Goal: Information Seeking & Learning: Learn about a topic

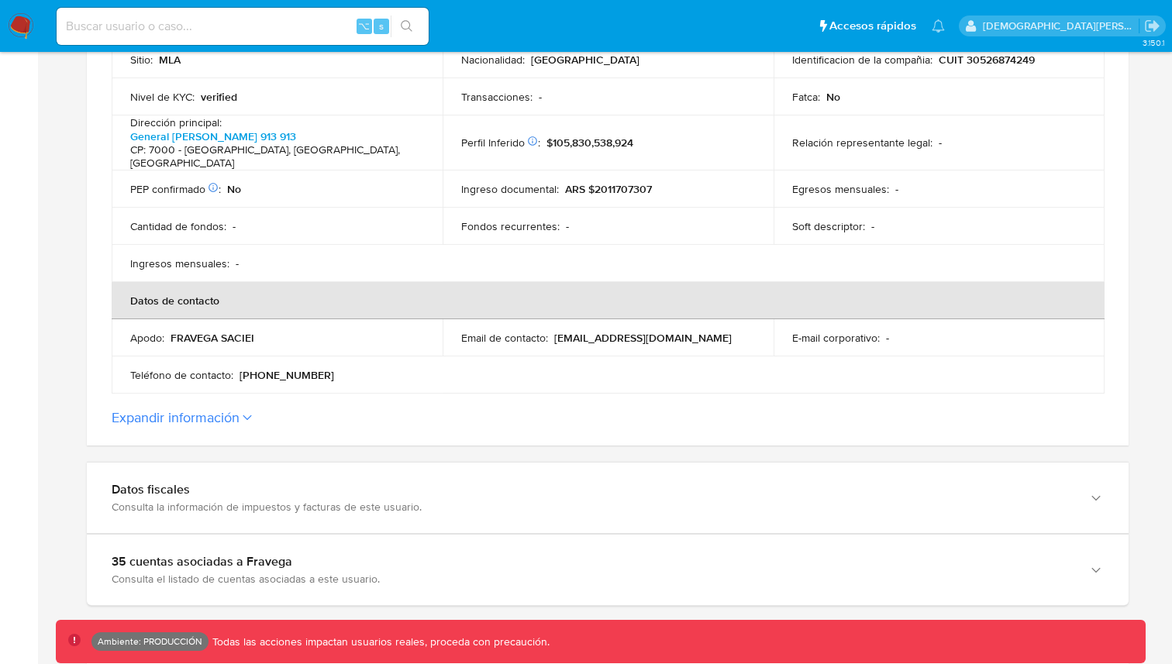
scroll to position [511, 0]
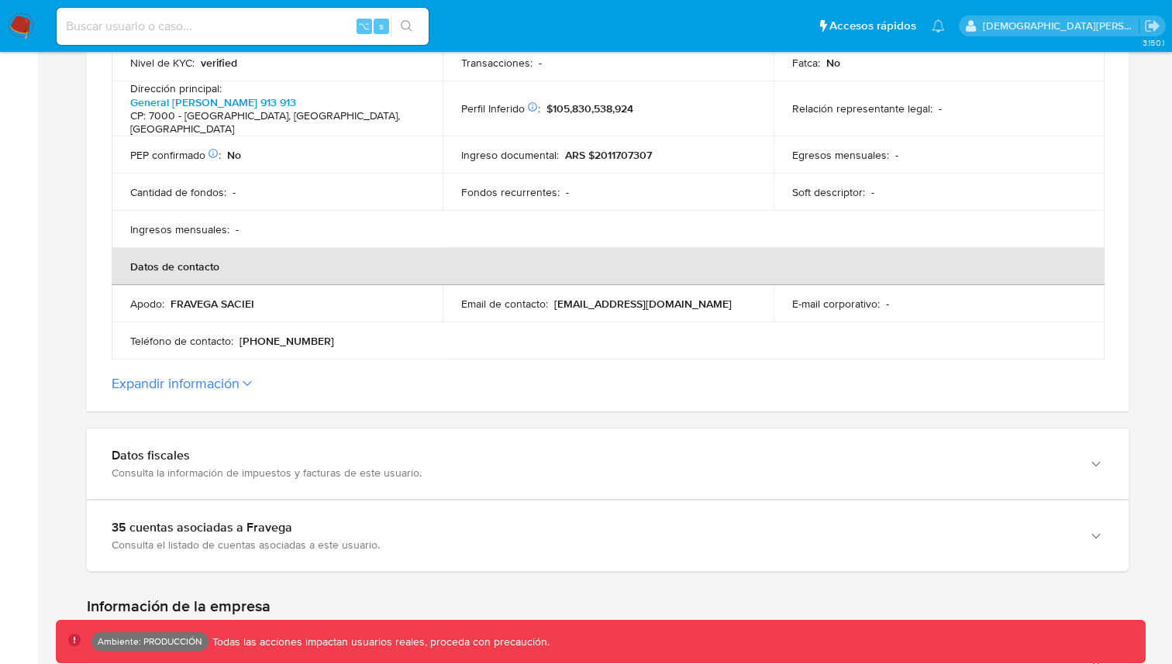
click at [209, 379] on button "Expandir información" at bounding box center [176, 383] width 128 height 17
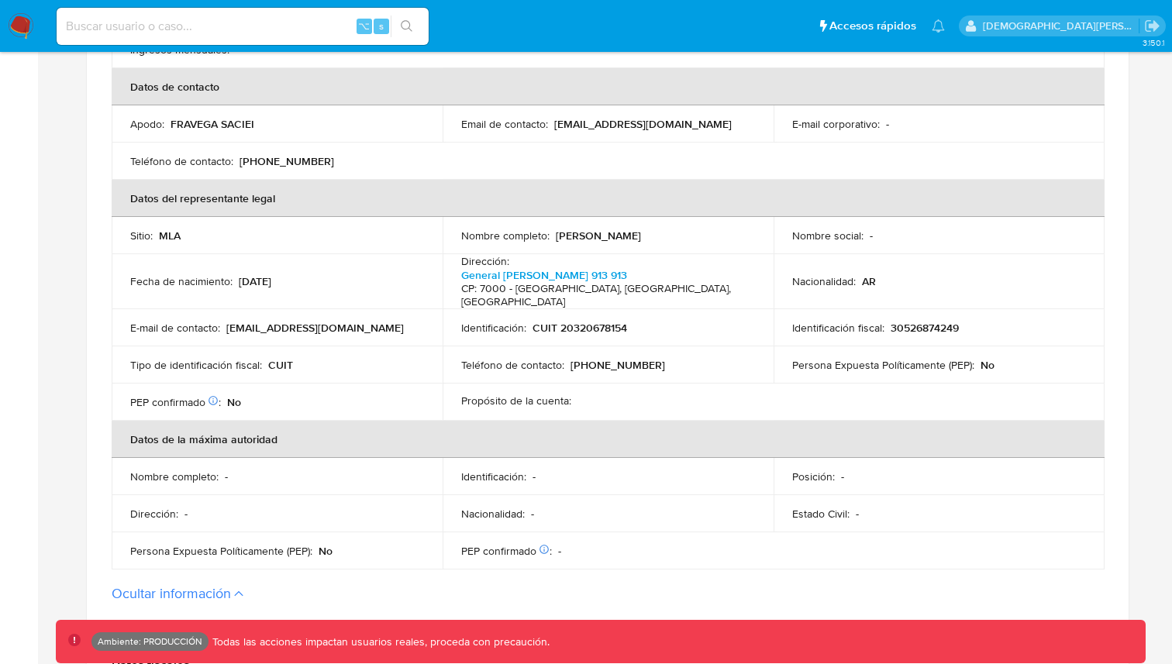
scroll to position [806, 0]
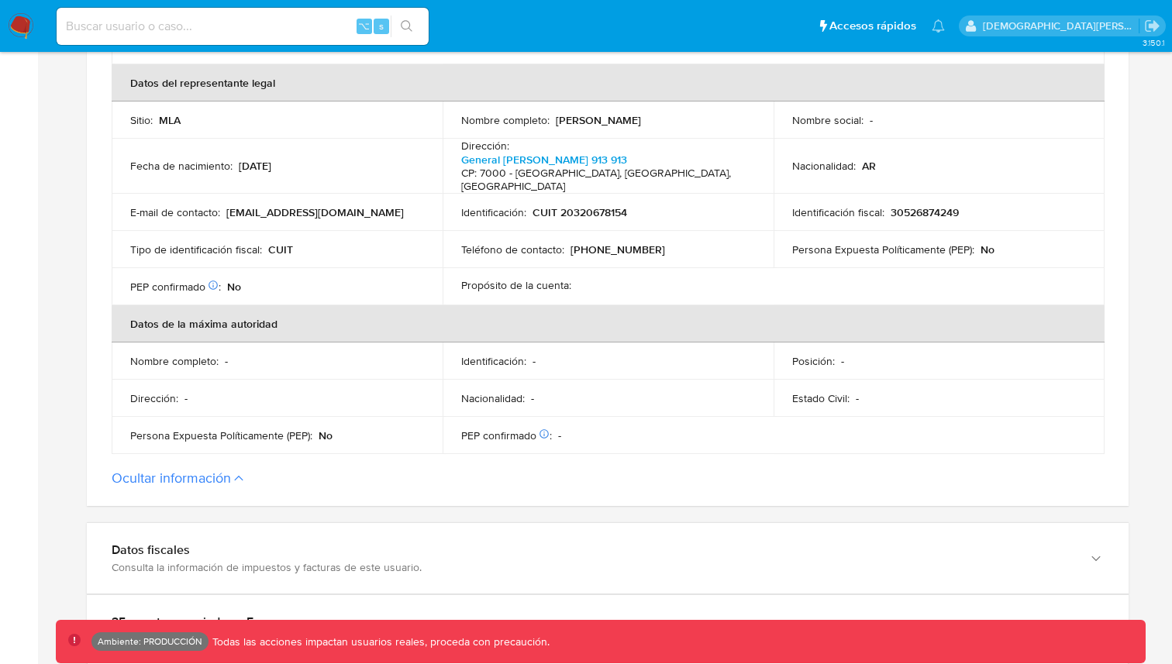
click at [212, 470] on button "Ocultar información" at bounding box center [171, 478] width 119 height 17
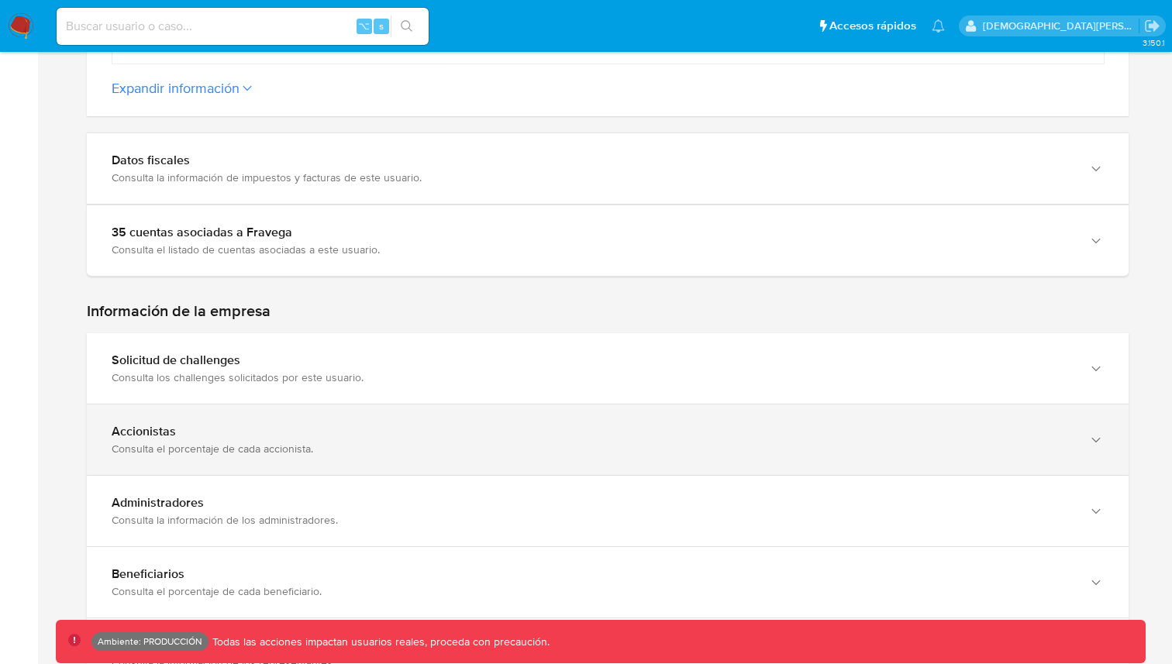
scroll to position [806, 0]
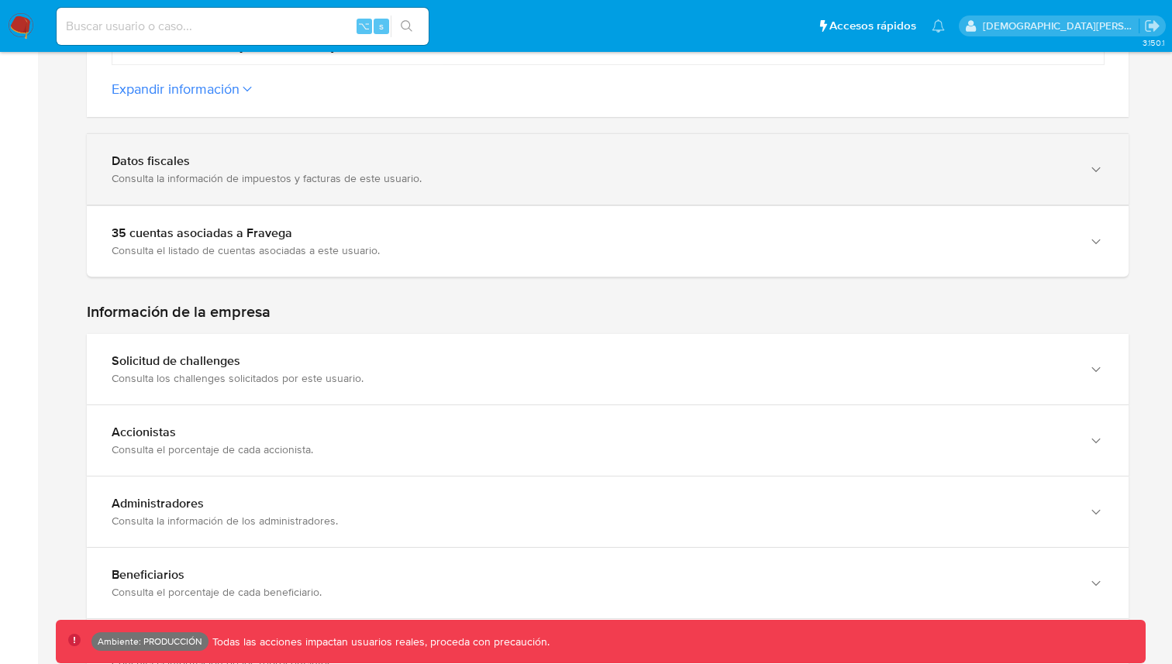
click at [241, 154] on div "Datos fiscales" at bounding box center [592, 162] width 961 height 16
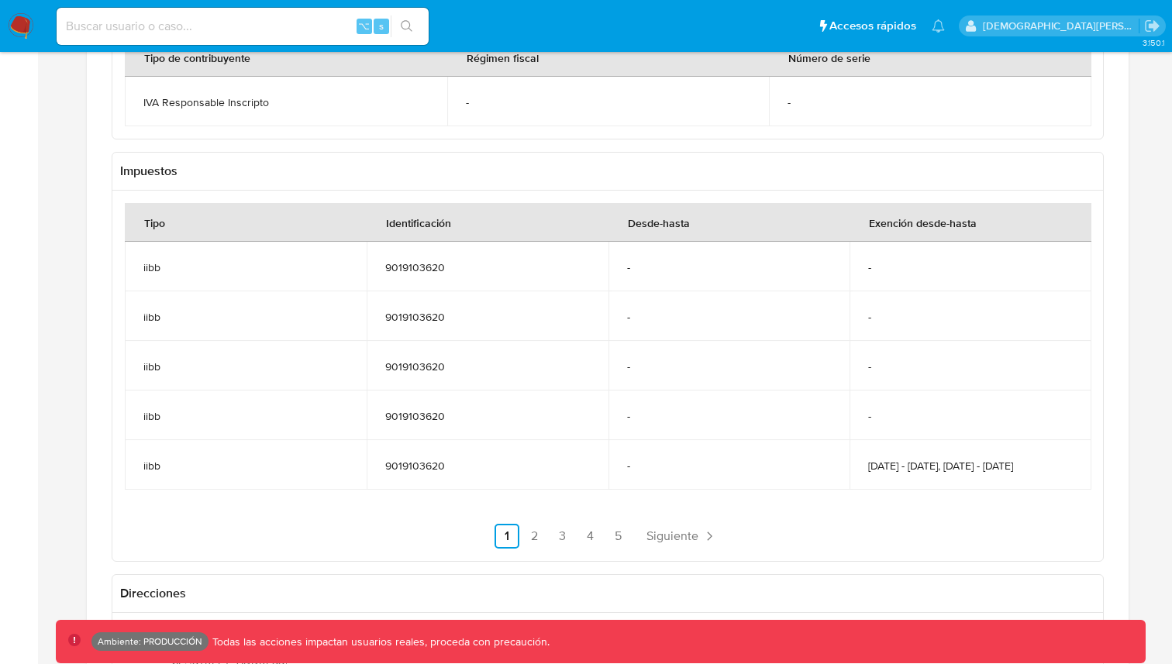
scroll to position [1013, 0]
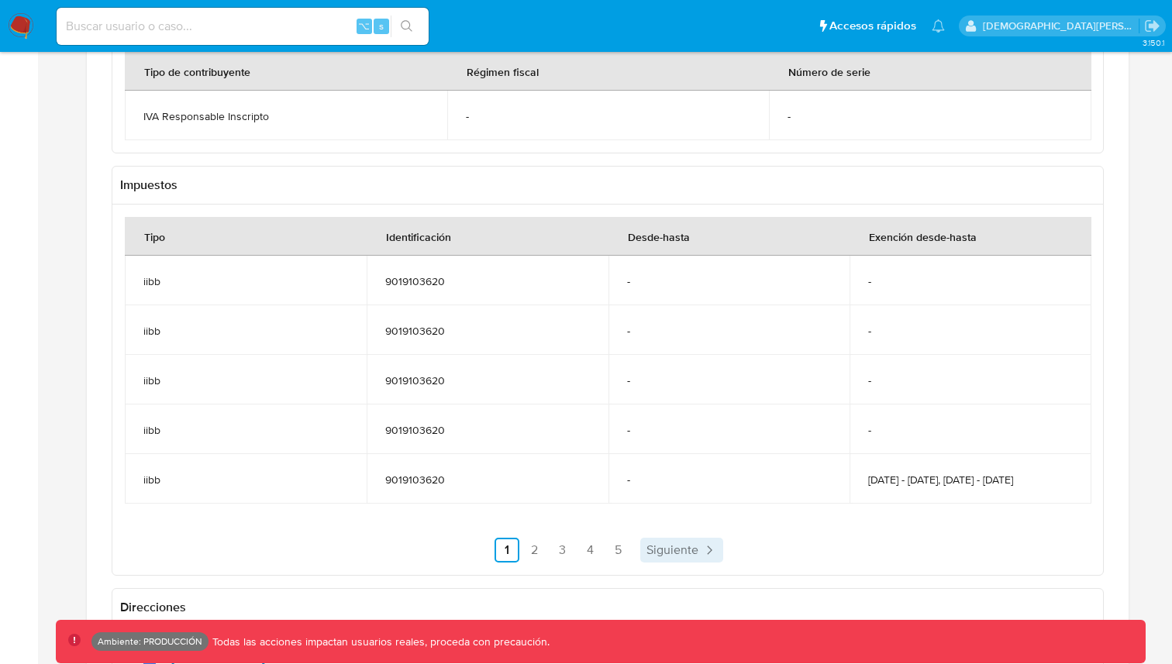
click at [654, 554] on span "Siguiente" at bounding box center [673, 550] width 52 height 12
click at [692, 544] on span "Siguiente" at bounding box center [714, 550] width 52 height 12
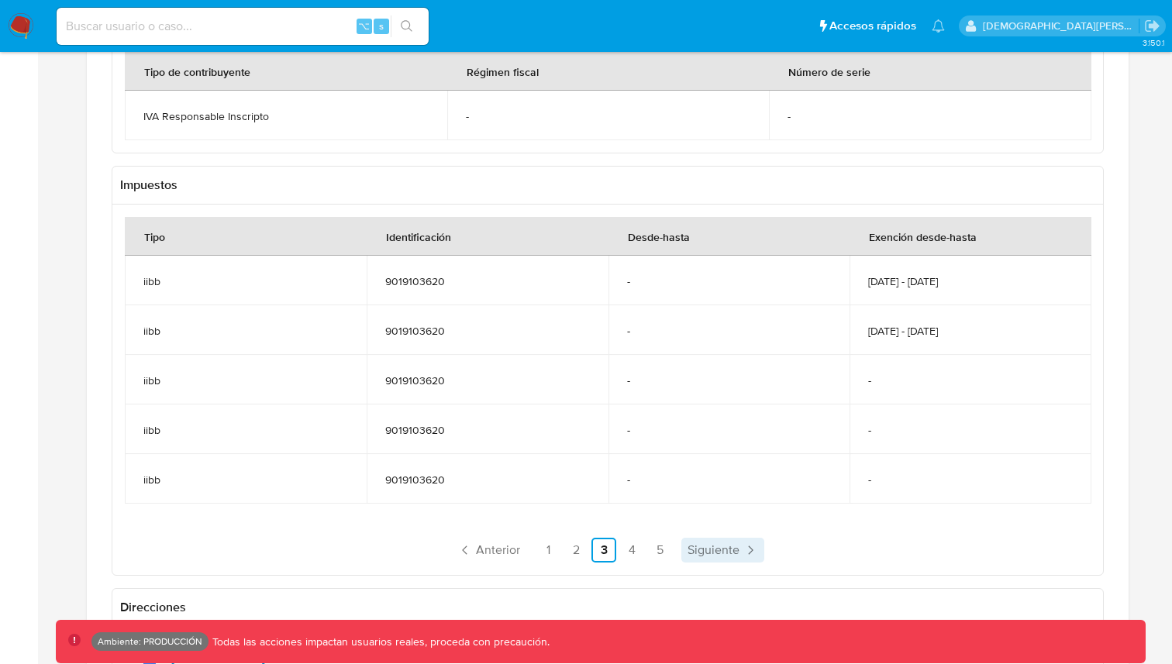
click at [692, 544] on span "Siguiente" at bounding box center [714, 550] width 52 height 12
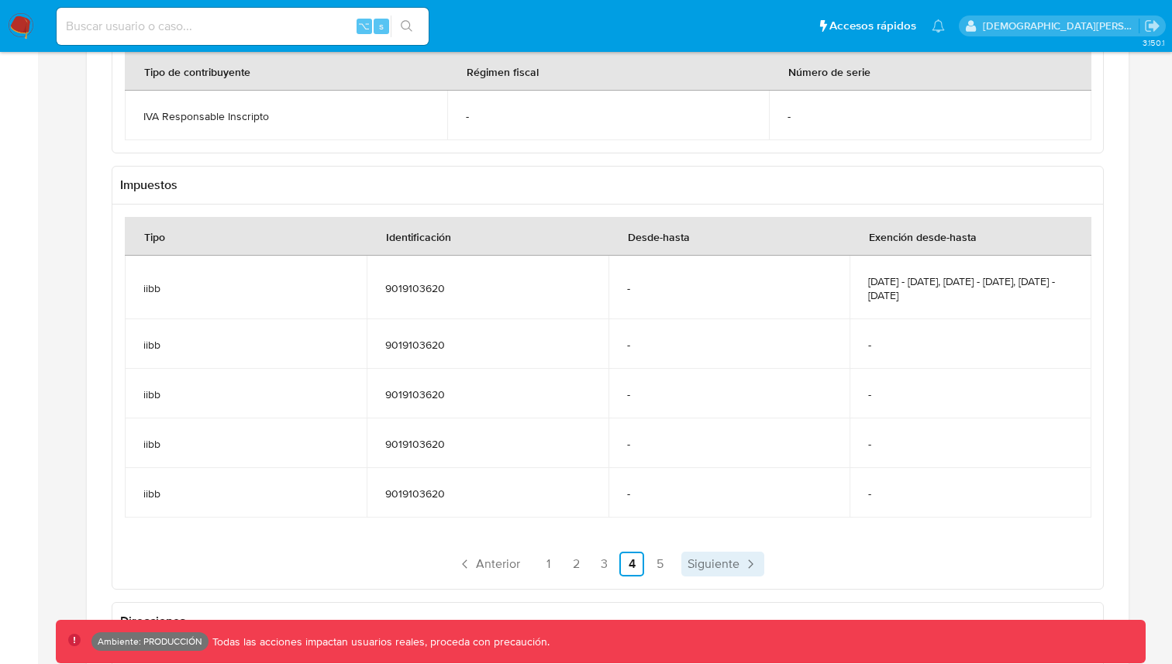
click at [692, 534] on nav "Anterior 1 2 3 4 5 Siguiente" at bounding box center [608, 552] width 966 height 50
click at [692, 558] on span "Siguiente" at bounding box center [714, 564] width 52 height 12
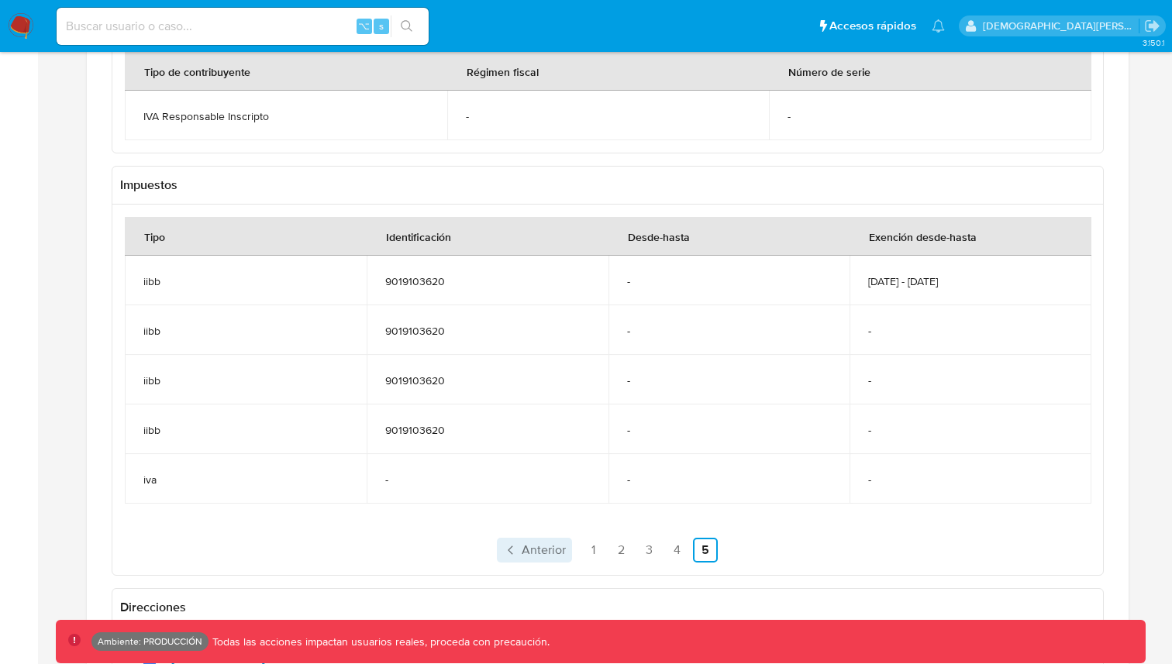
click at [568, 538] on link "Anterior" at bounding box center [534, 550] width 75 height 25
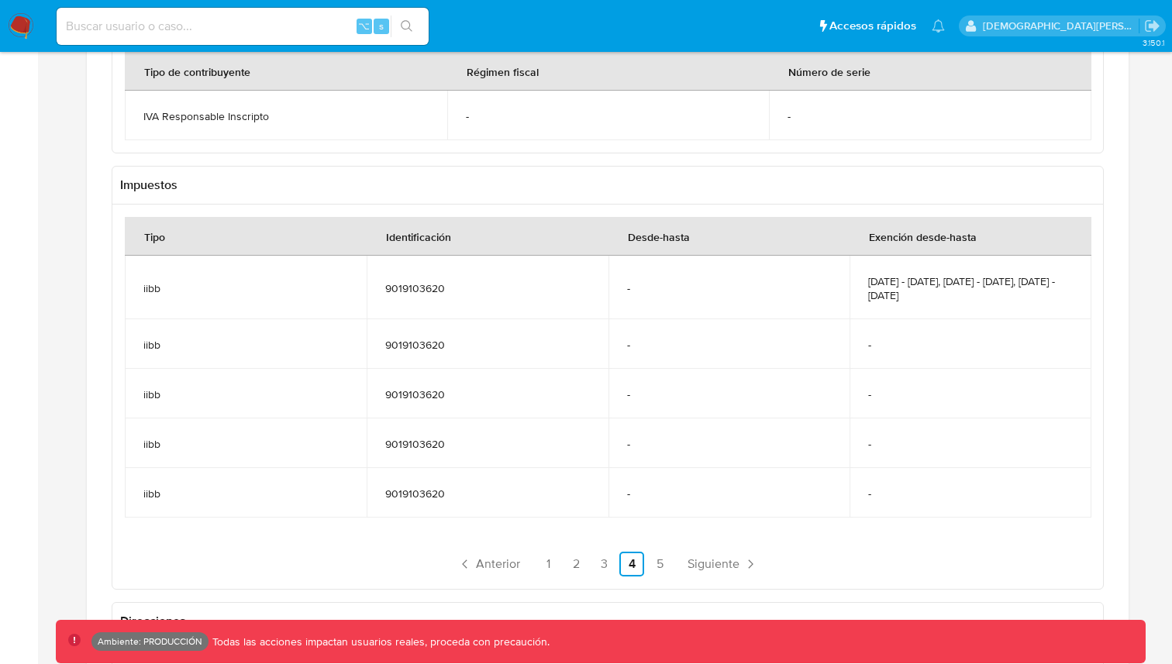
click at [527, 552] on ul "Anterior 1 2 3 4 5 Siguiente" at bounding box center [608, 564] width 966 height 25
click at [506, 558] on span "Anterior" at bounding box center [498, 564] width 44 height 12
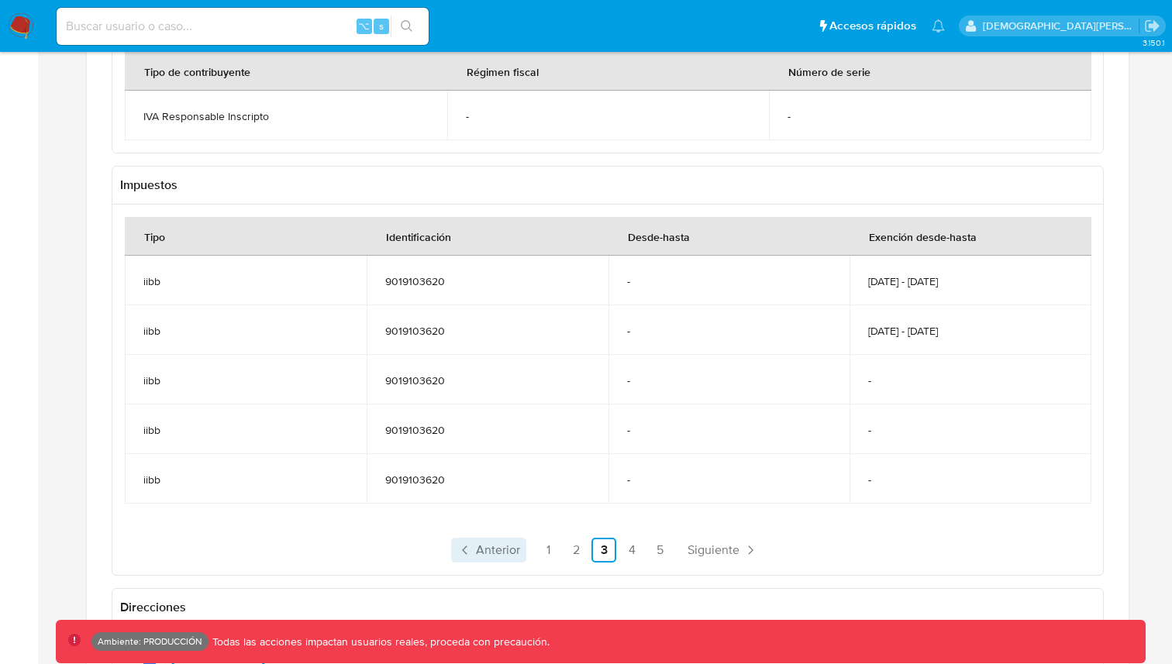
click at [506, 547] on link "Anterior" at bounding box center [488, 550] width 75 height 25
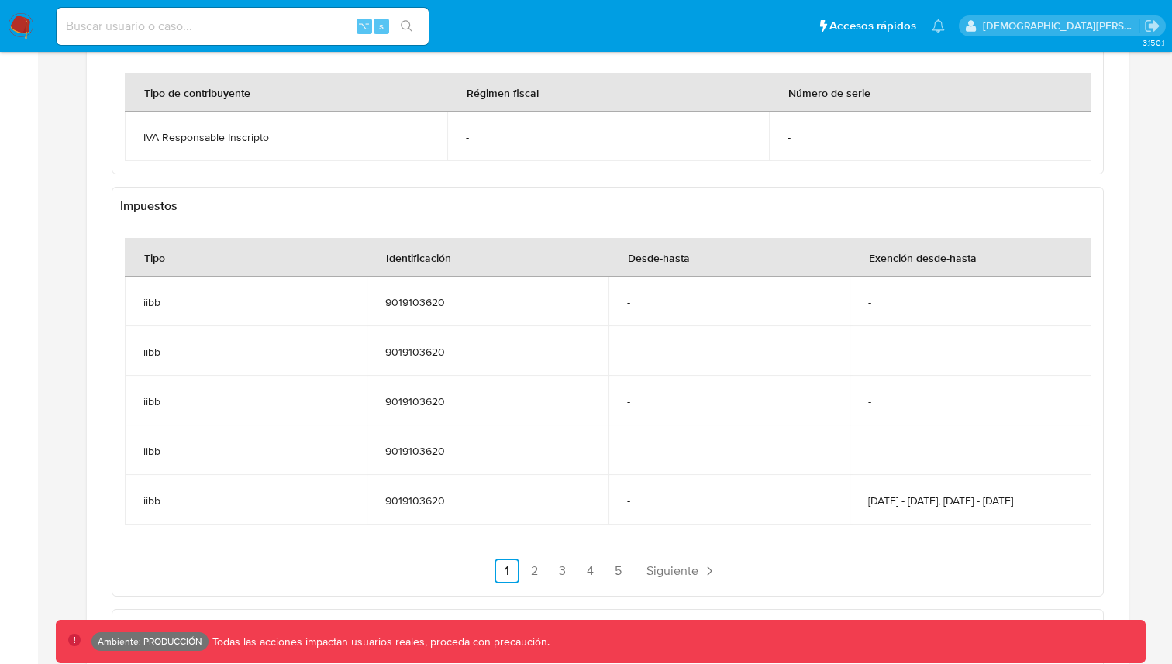
scroll to position [996, 0]
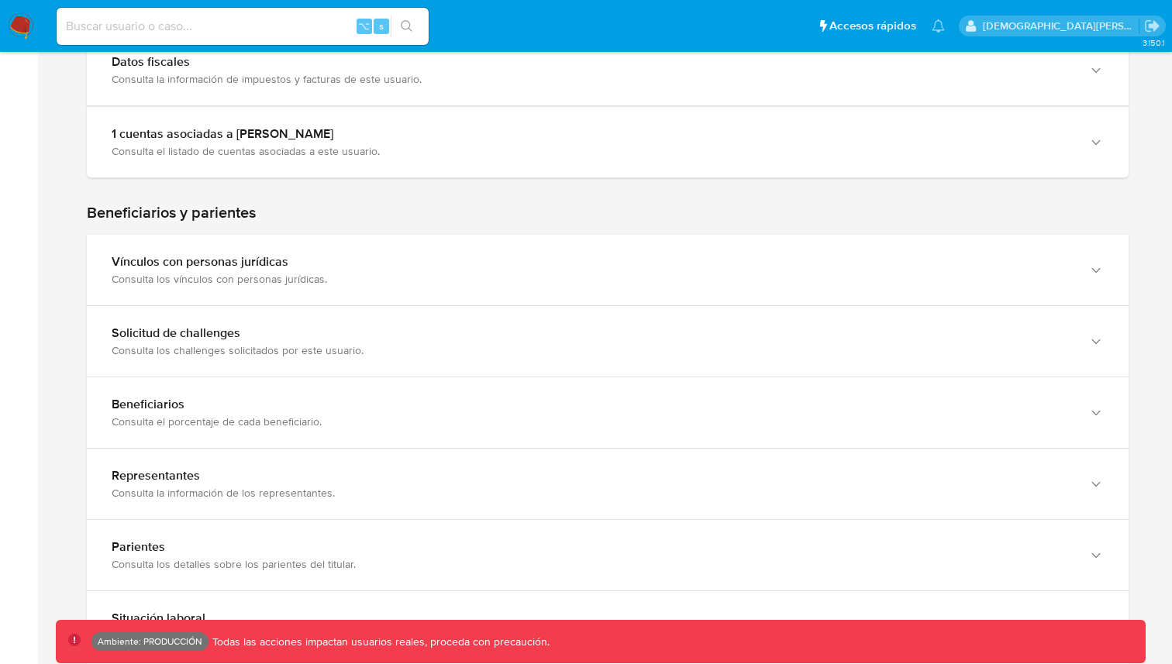
scroll to position [657, 0]
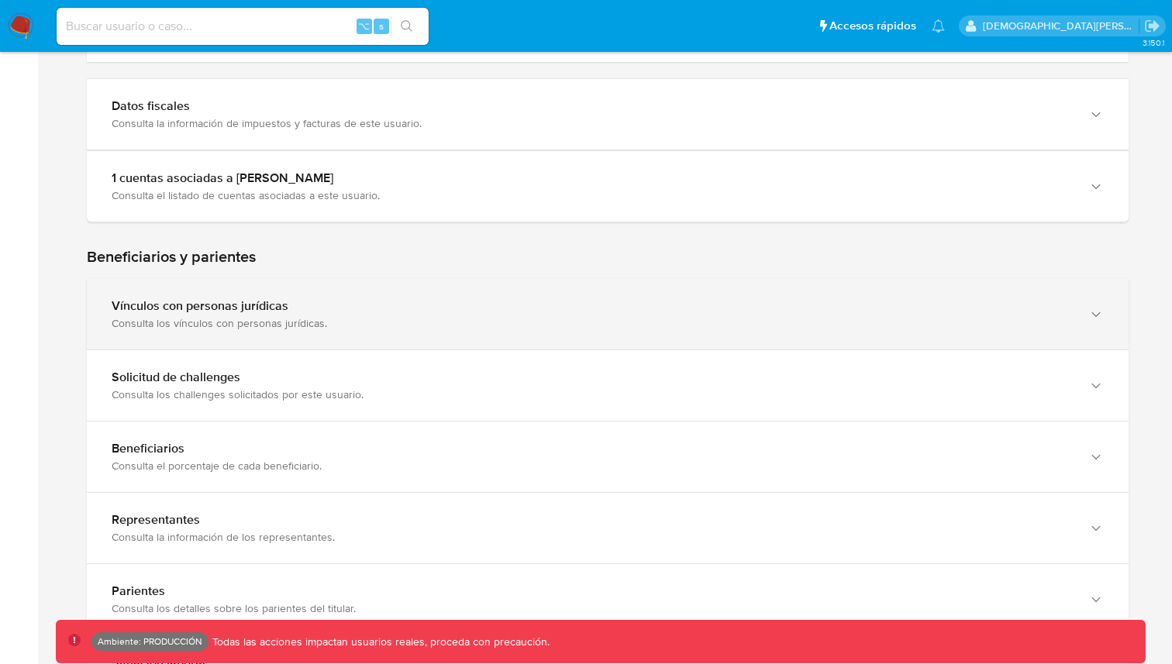
click at [506, 316] on div "Consulta los vínculos con personas jurídicas." at bounding box center [592, 323] width 961 height 14
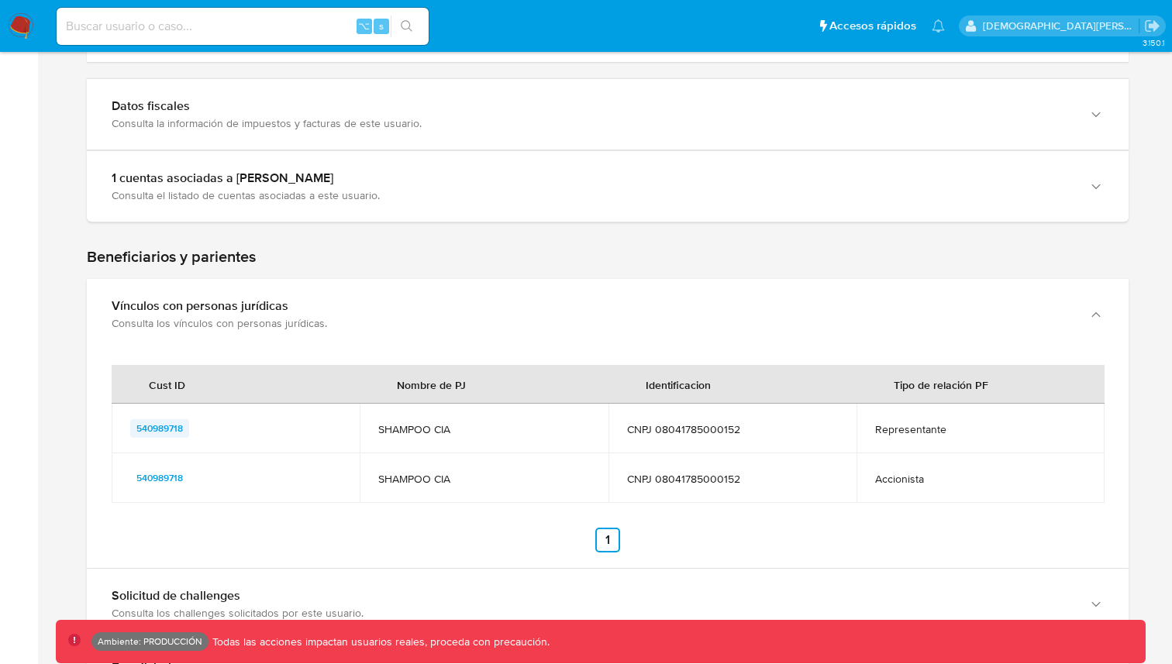
click at [167, 430] on span "540989718" at bounding box center [159, 428] width 47 height 19
drag, startPoint x: 367, startPoint y: 440, endPoint x: 493, endPoint y: 439, distance: 126.4
click at [492, 438] on td "SHAMPOO CIA" at bounding box center [484, 429] width 248 height 50
drag, startPoint x: 493, startPoint y: 439, endPoint x: 372, endPoint y: 425, distance: 121.8
click at [372, 425] on td "SHAMPOO CIA" at bounding box center [484, 429] width 248 height 50
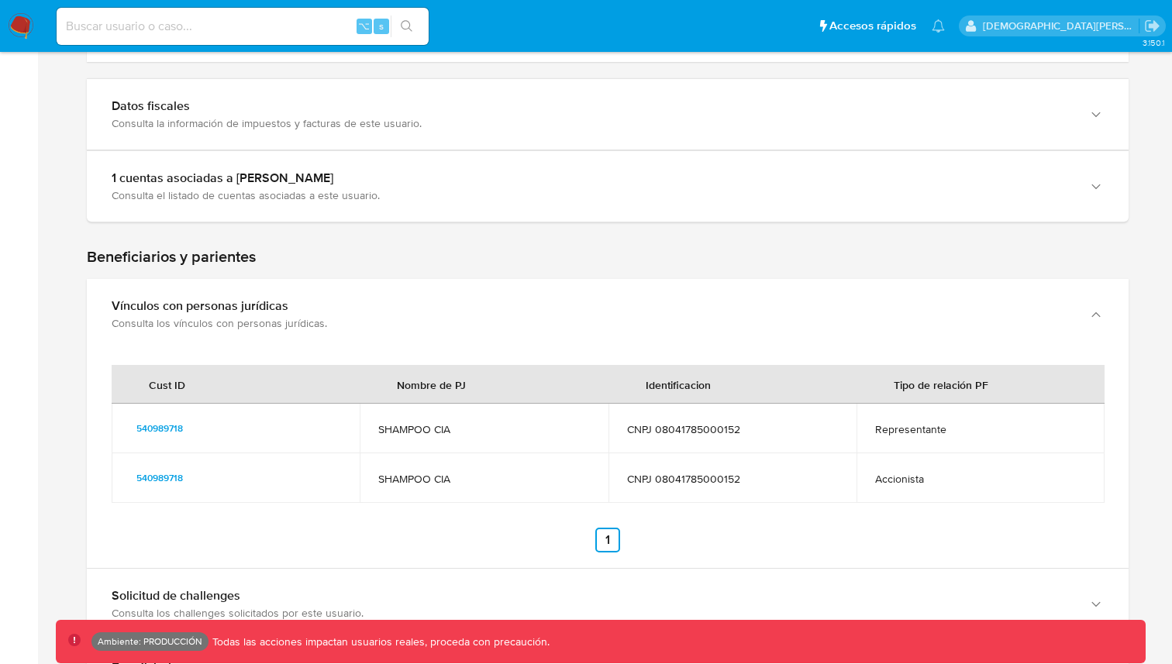
click at [372, 425] on td "SHAMPOO CIA" at bounding box center [484, 429] width 248 height 50
drag, startPoint x: 372, startPoint y: 425, endPoint x: 451, endPoint y: 431, distance: 79.3
click at [451, 431] on td "SHAMPOO CIA" at bounding box center [484, 429] width 248 height 50
click at [451, 431] on span "SHAMPOO CIA" at bounding box center [483, 430] width 211 height 14
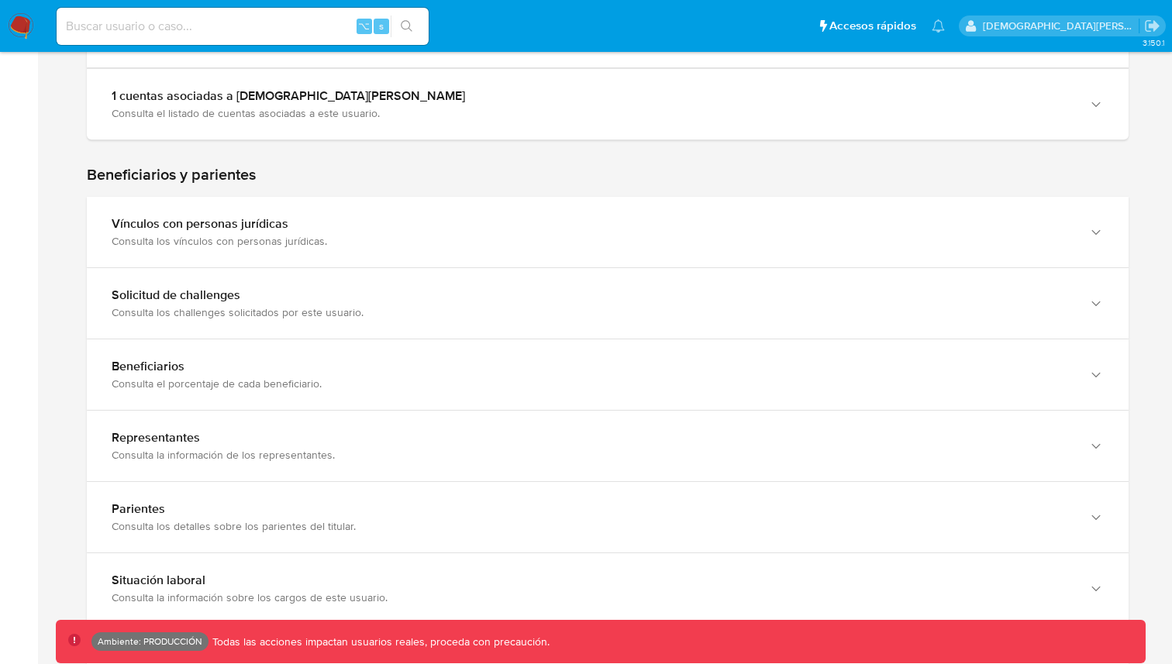
scroll to position [713, 0]
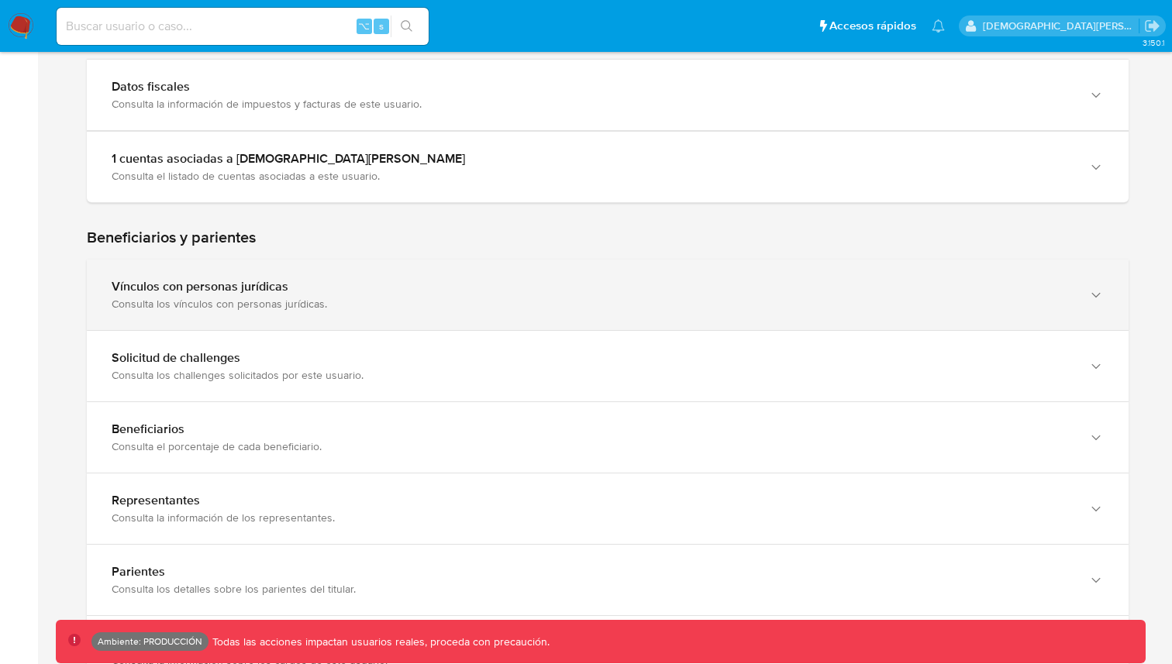
click at [408, 278] on div "Vínculos con personas jurídicas Consulta los vínculos con personas jurídicas." at bounding box center [608, 295] width 1042 height 71
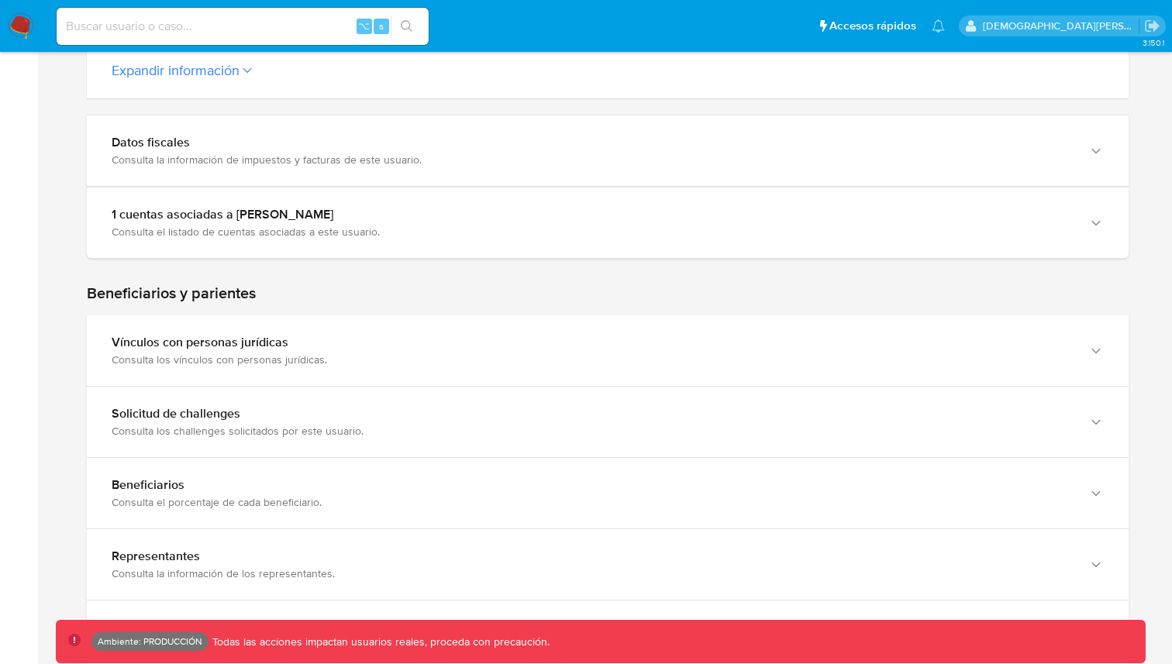
scroll to position [668, 0]
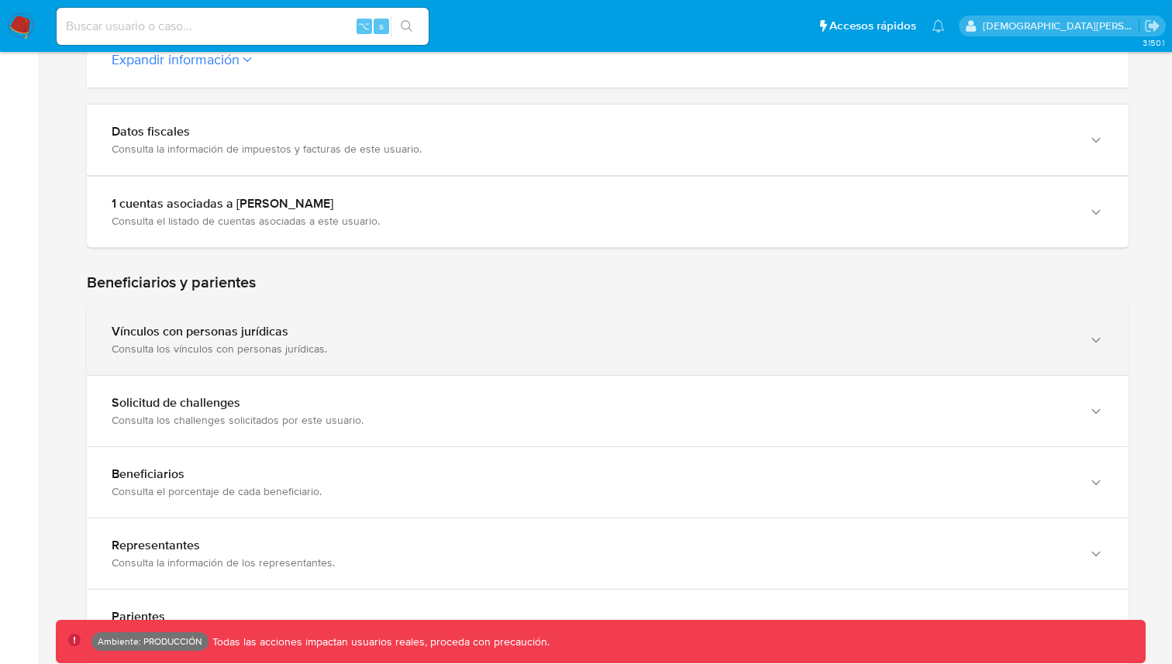
click at [606, 344] on div "Consulta los vínculos con personas jurídicas." at bounding box center [592, 349] width 961 height 14
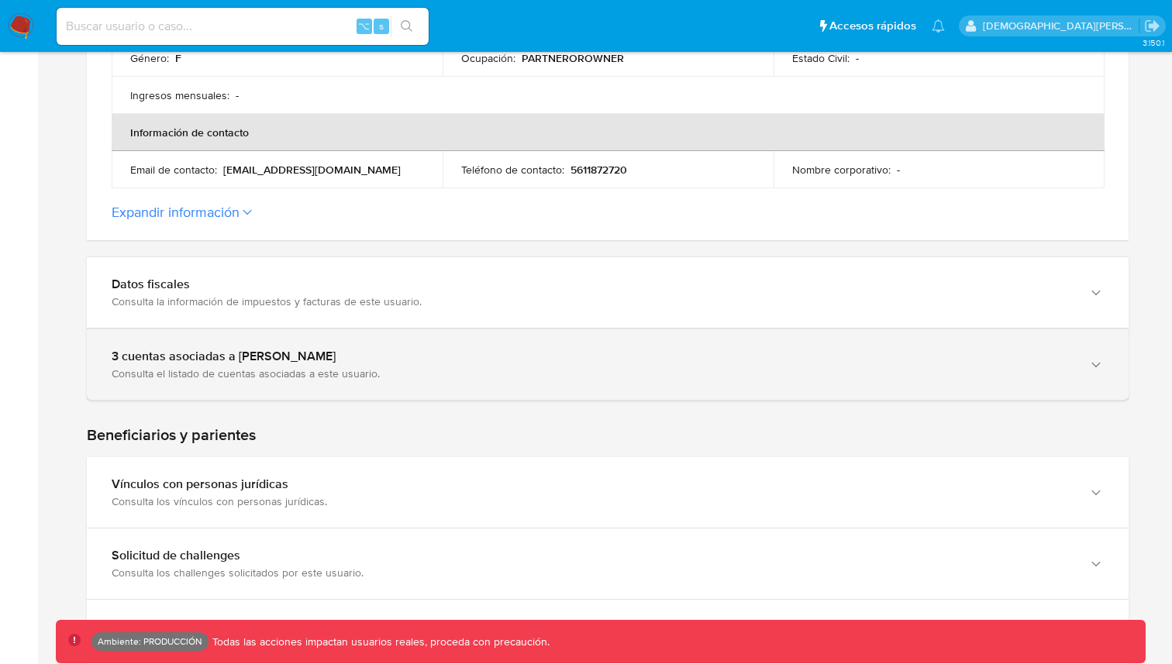
scroll to position [561, 0]
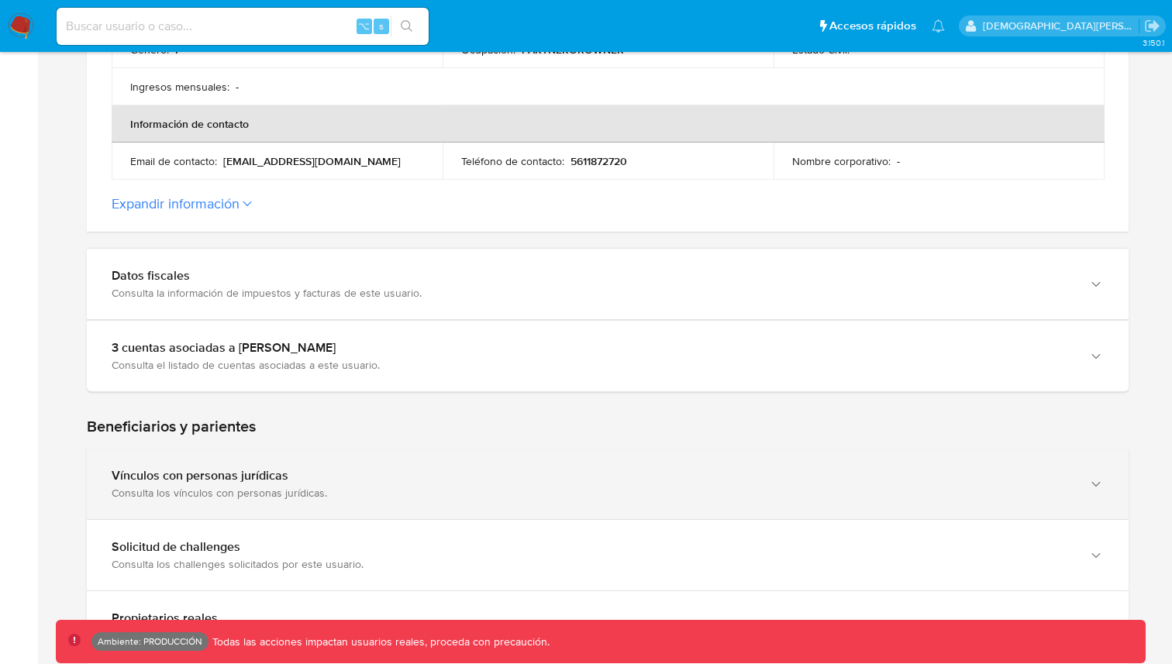
click at [590, 492] on div "Consulta los vínculos con personas jurídicas." at bounding box center [592, 493] width 961 height 14
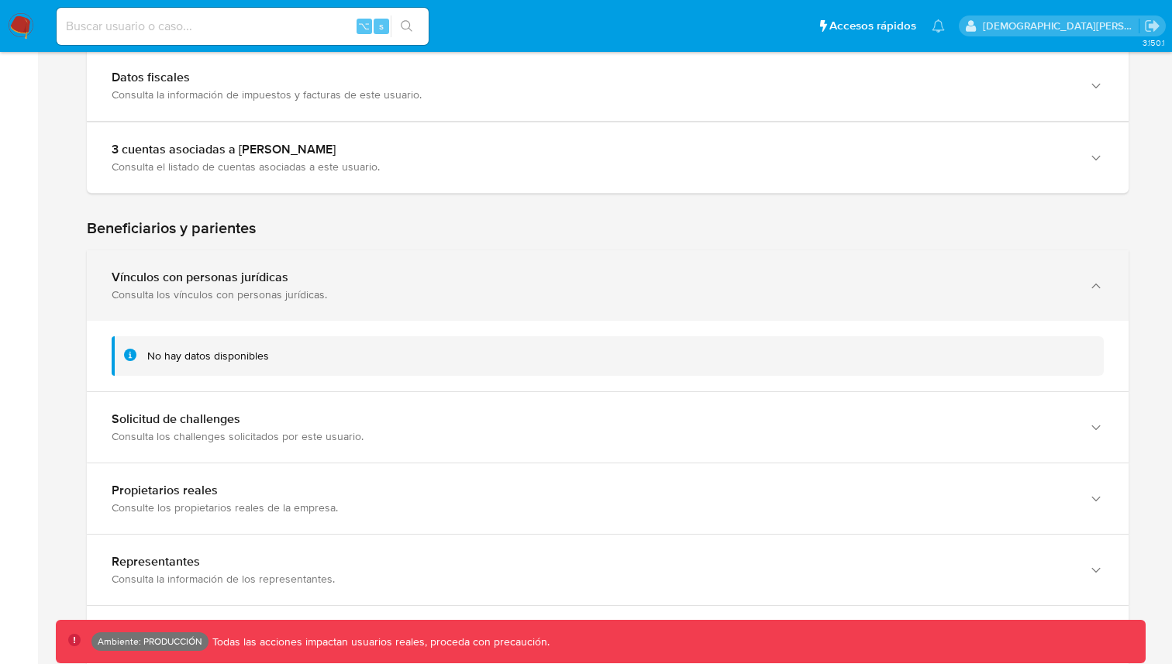
scroll to position [770, 0]
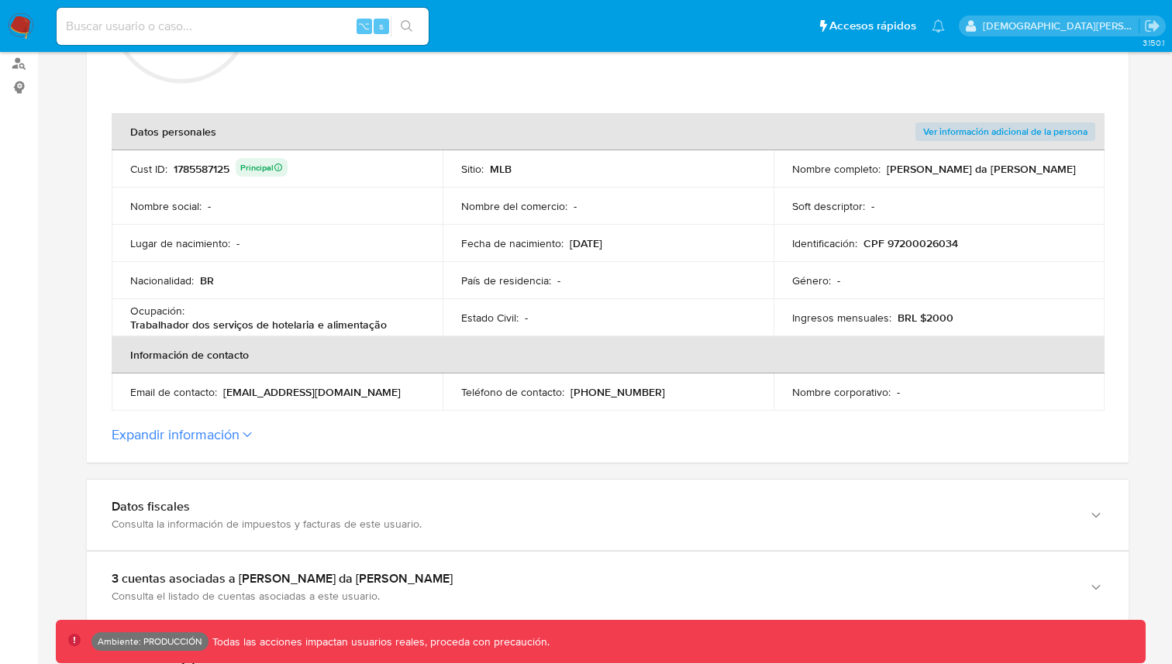
scroll to position [598, 0]
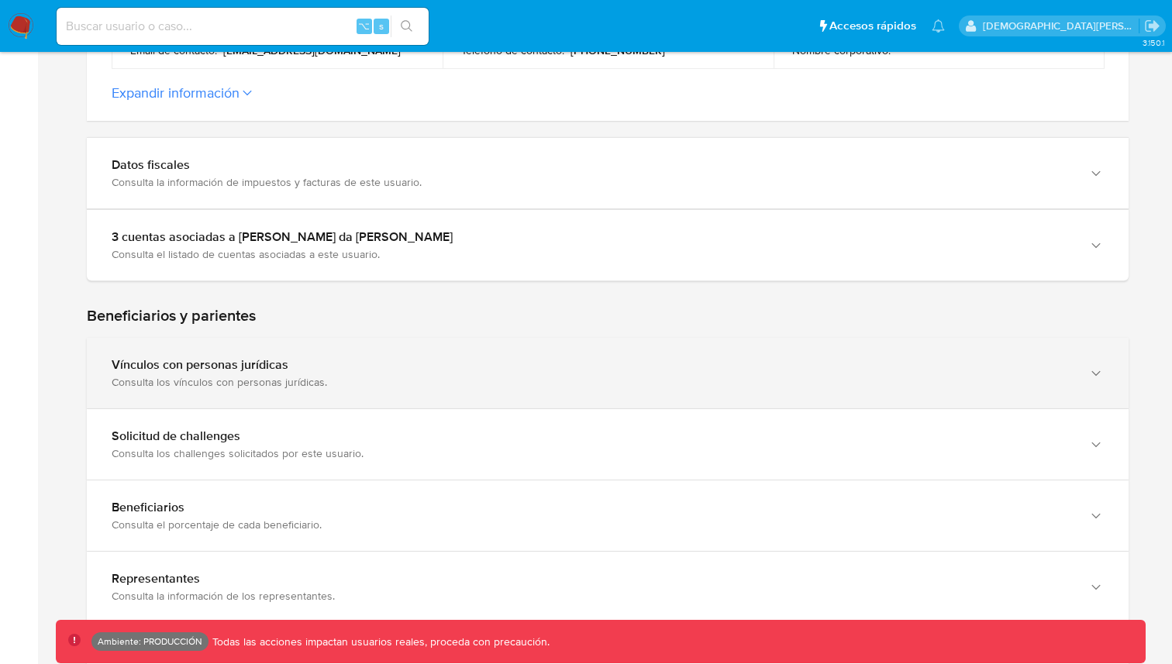
click at [477, 370] on div "Vínculos con personas jurídicas" at bounding box center [592, 365] width 961 height 16
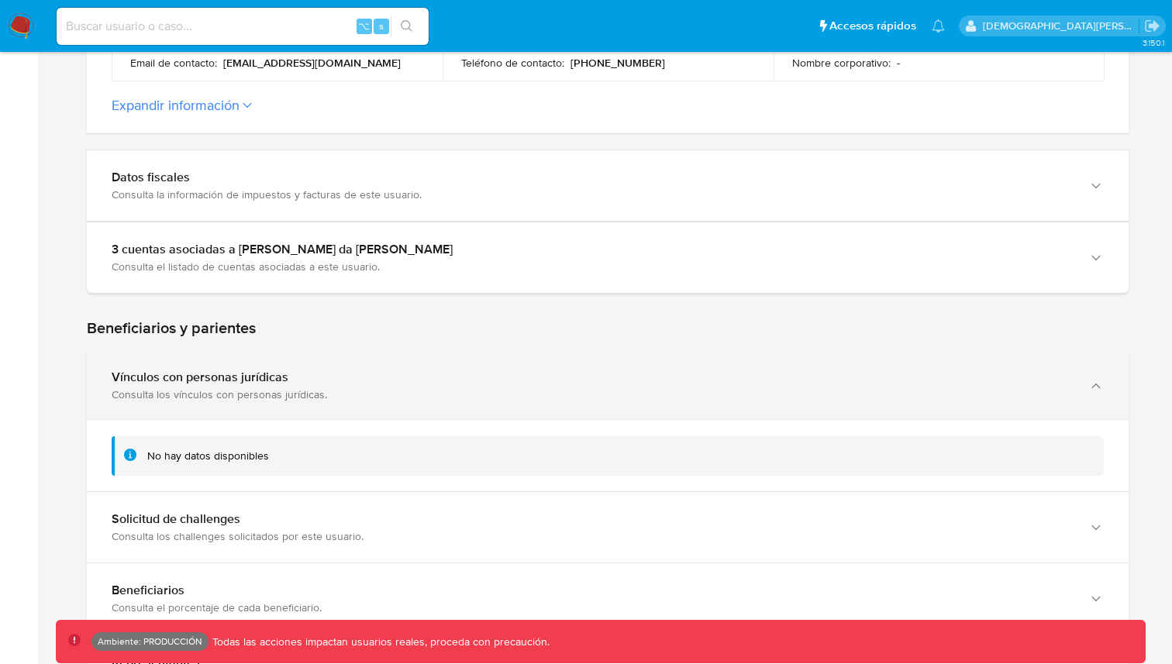
scroll to position [540, 0]
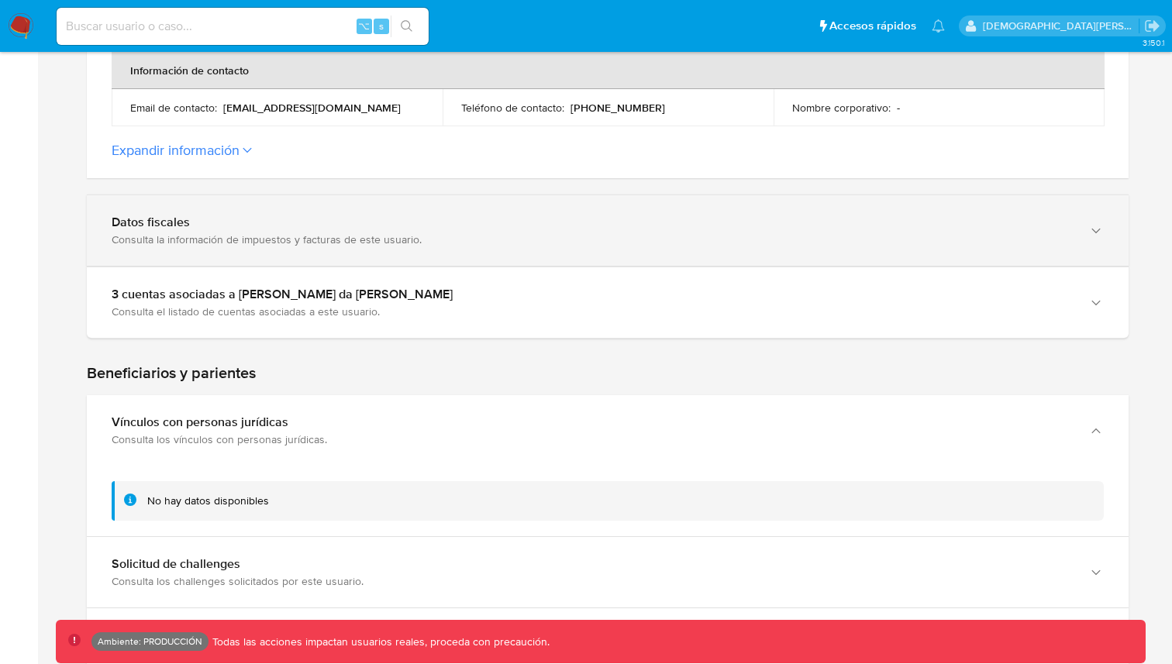
click at [209, 203] on div "Datos fiscales Consulta la información de impuestos y facturas de este usuario." at bounding box center [608, 230] width 1042 height 71
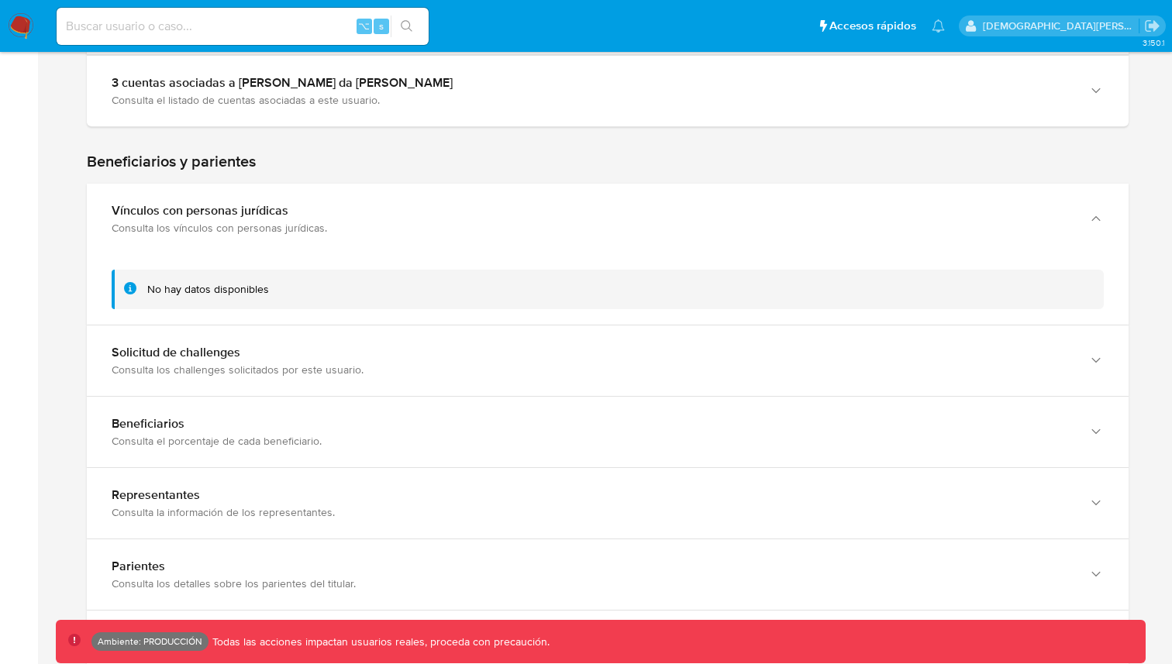
scroll to position [1530, 0]
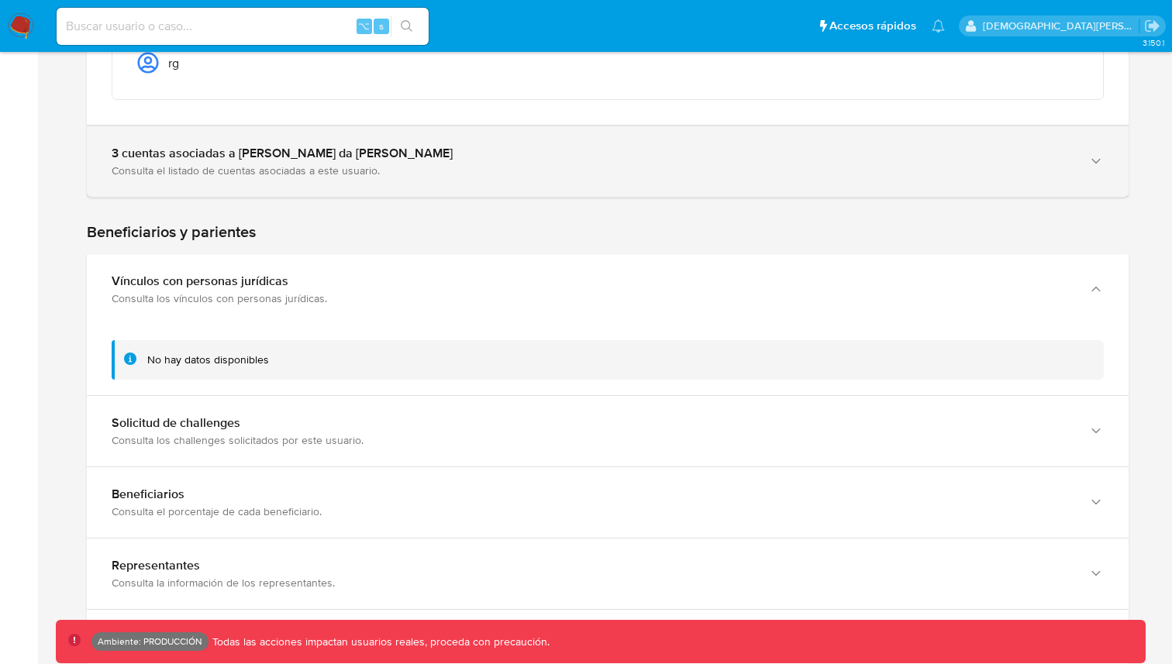
click at [350, 178] on div "3 cuentas asociadas a [PERSON_NAME] da [PERSON_NAME] Consulta el listado de cue…" at bounding box center [608, 161] width 1042 height 71
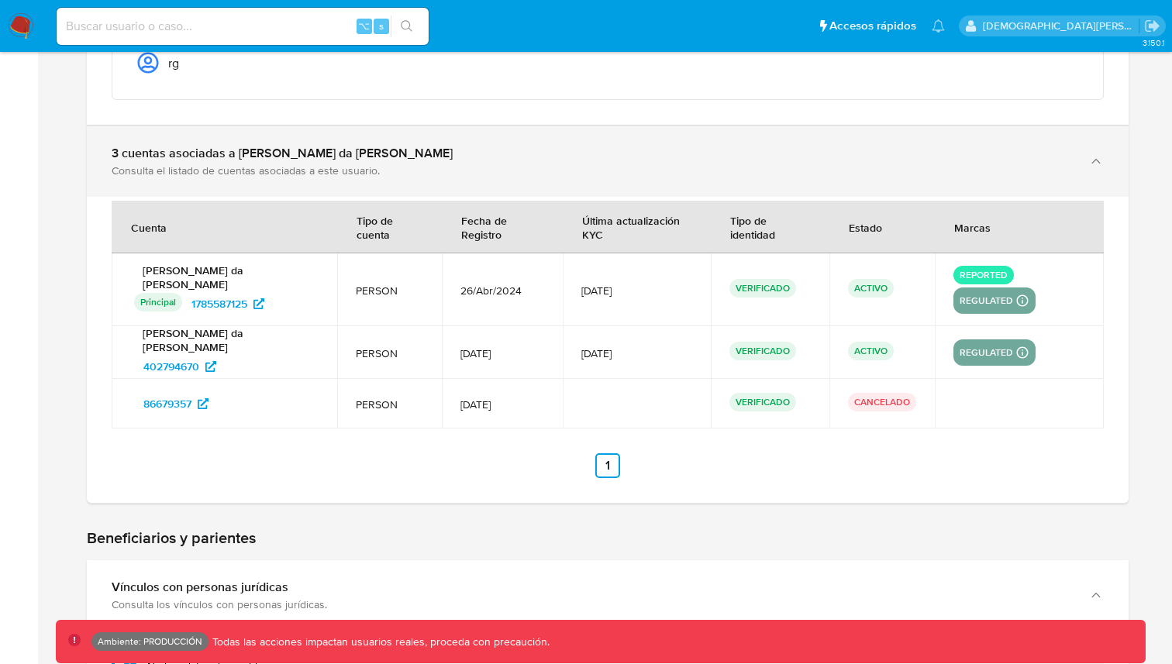
click at [350, 179] on div "3 cuentas asociadas a [PERSON_NAME] da [PERSON_NAME] Consulta el listado de cue…" at bounding box center [608, 161] width 1042 height 71
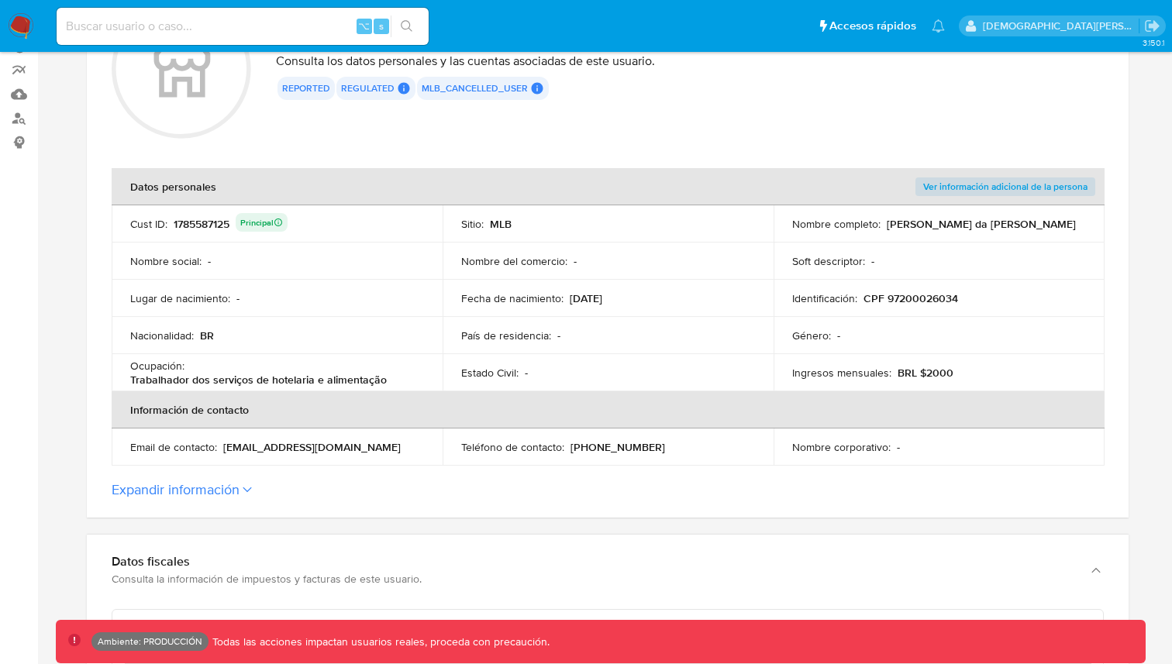
scroll to position [206, 0]
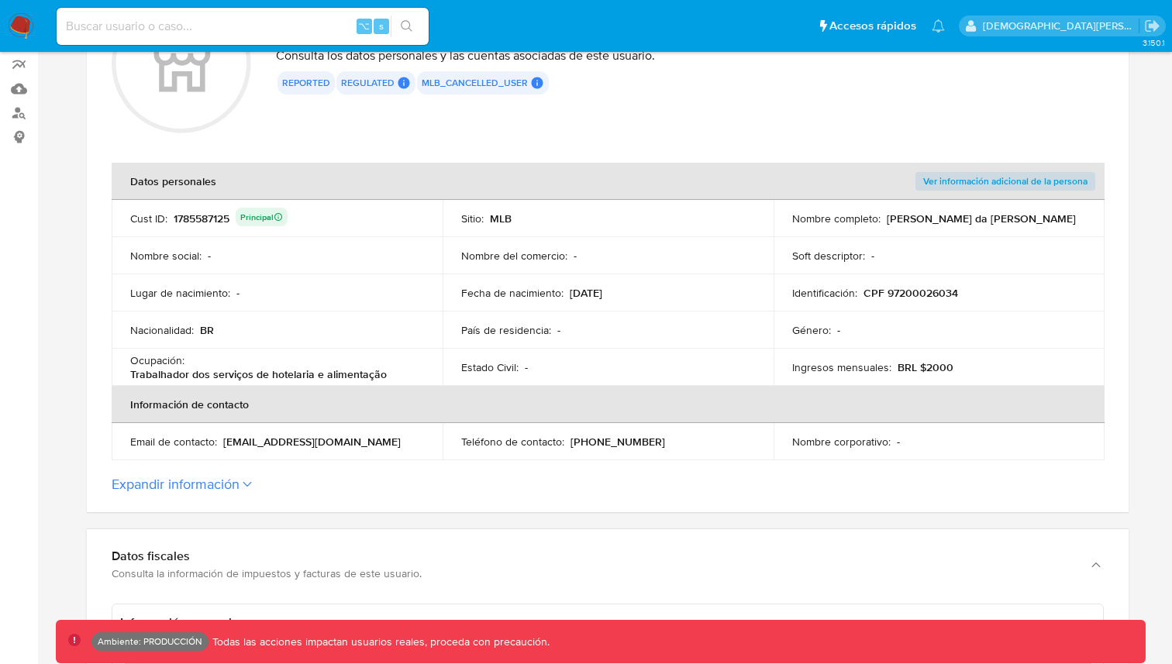
click at [198, 489] on button "Expandir información" at bounding box center [176, 484] width 128 height 17
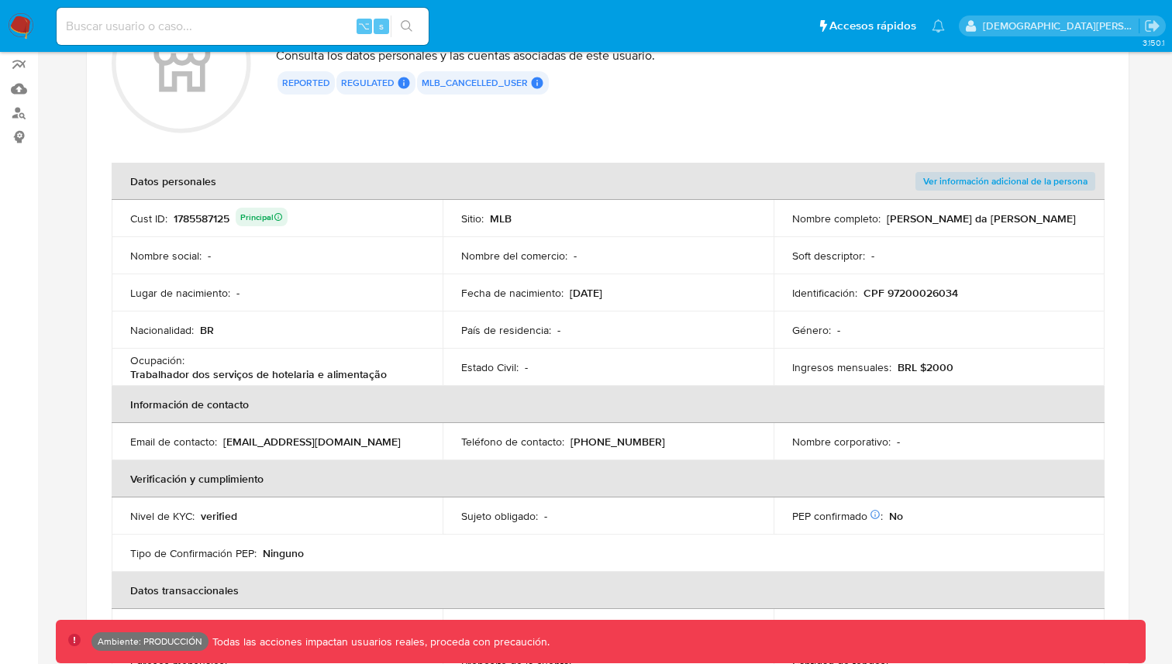
drag, startPoint x: 310, startPoint y: 433, endPoint x: 285, endPoint y: 374, distance: 63.9
click at [288, 374] on table "Datos personales Ver información adicional de la persona Cust ID : 1785587125 P…" at bounding box center [608, 442] width 993 height 558
click at [285, 374] on p "Trabalhador dos serviços de hotelaria e alimentação" at bounding box center [258, 375] width 257 height 14
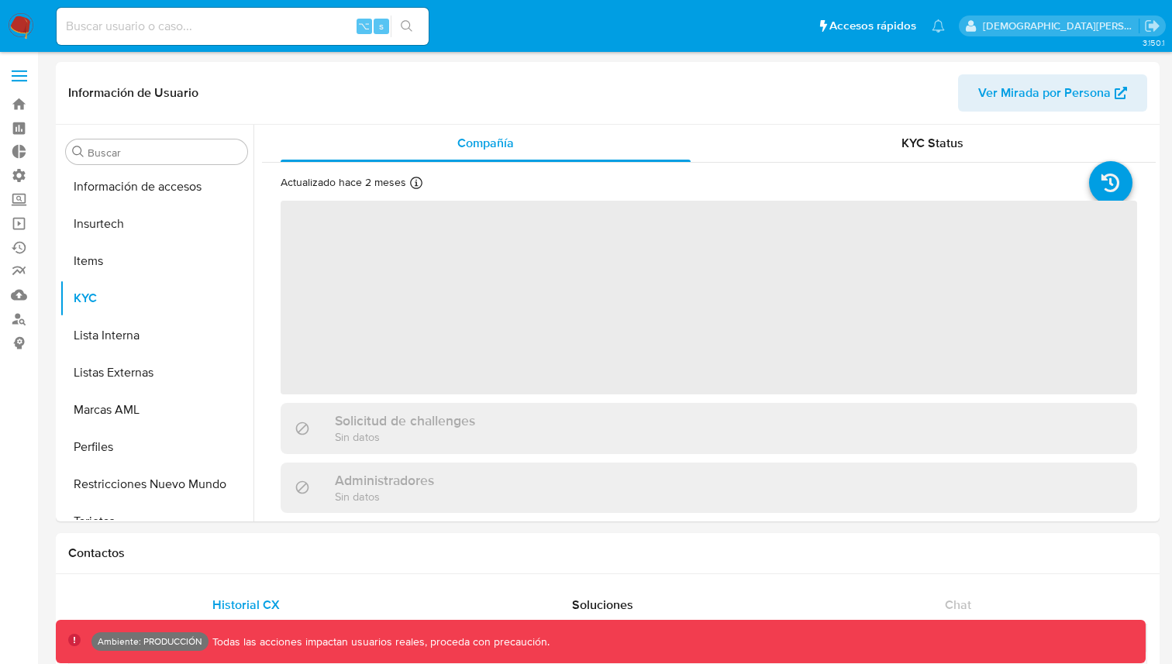
scroll to position [655, 0]
